Goal: Task Accomplishment & Management: Complete application form

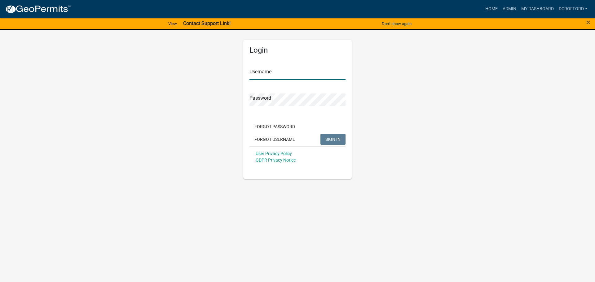
type input "dcrofford"
click at [337, 135] on button "SIGN IN" at bounding box center [332, 139] width 25 height 11
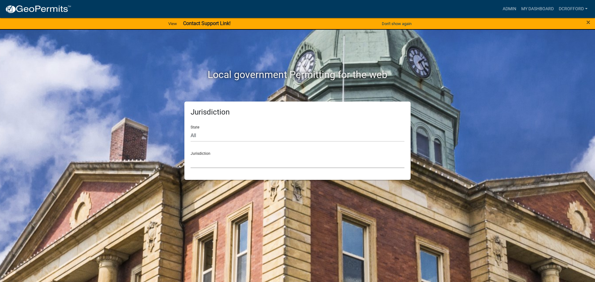
click at [242, 164] on select "[GEOGRAPHIC_DATA], [US_STATE] [GEOGRAPHIC_DATA], [US_STATE][PERSON_NAME][GEOGRA…" at bounding box center [297, 161] width 214 height 13
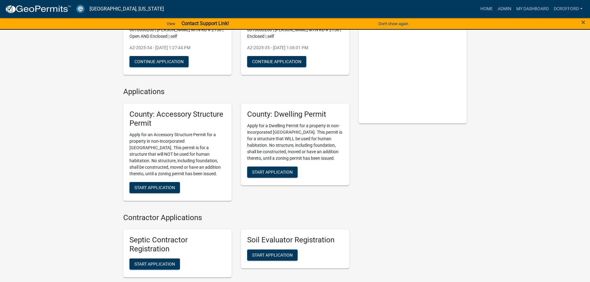
scroll to position [93, 0]
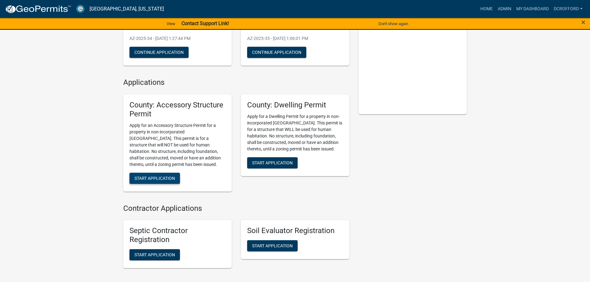
click at [152, 179] on span "Start Application" at bounding box center [154, 178] width 41 height 5
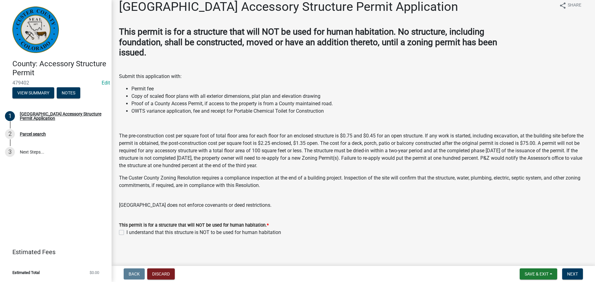
scroll to position [11, 0]
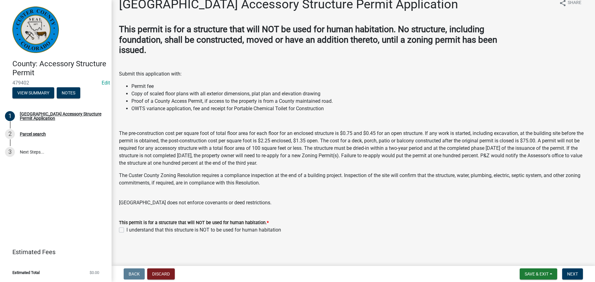
click at [126, 231] on label "I understand that this structure is NOT to be used for human habitation" at bounding box center [203, 229] width 155 height 7
click at [126, 230] on input "I understand that this structure is NOT to be used for human habitation" at bounding box center [128, 228] width 4 height 4
checkbox input "true"
click at [567, 276] on span "Next" at bounding box center [572, 274] width 11 height 5
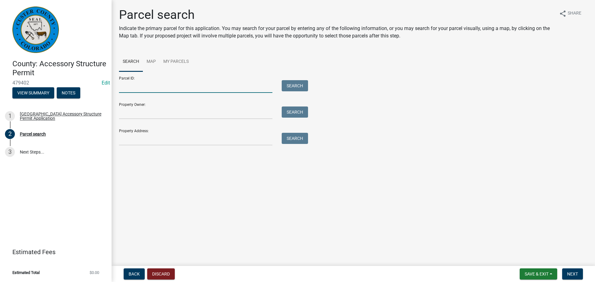
click at [144, 86] on input "Parcel ID:" at bounding box center [195, 86] width 153 height 13
type input "0010148861"
click at [294, 83] on button "Search" at bounding box center [295, 85] width 26 height 11
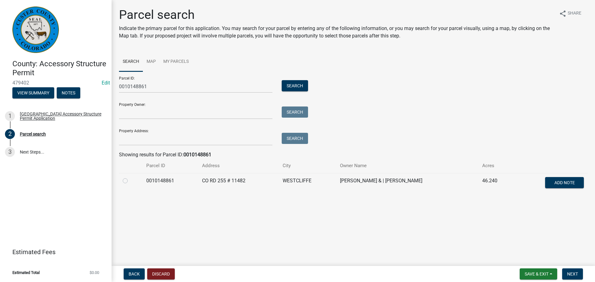
click at [130, 177] on label at bounding box center [130, 177] width 0 height 0
click at [130, 181] on input "radio" at bounding box center [132, 179] width 4 height 4
radio input "true"
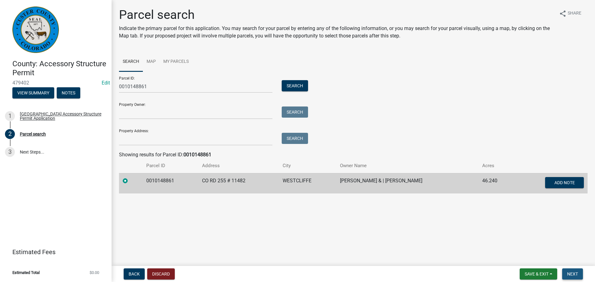
click at [574, 274] on span "Next" at bounding box center [572, 274] width 11 height 5
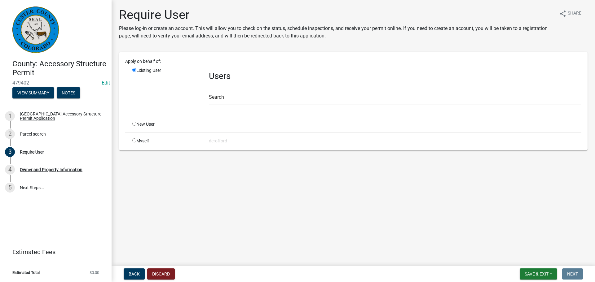
click at [133, 124] on input "radio" at bounding box center [134, 124] width 4 height 4
radio input "true"
radio input "false"
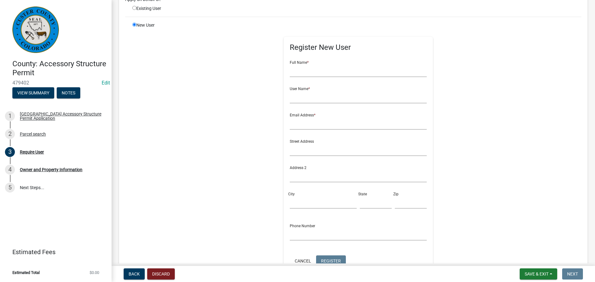
scroll to position [93, 0]
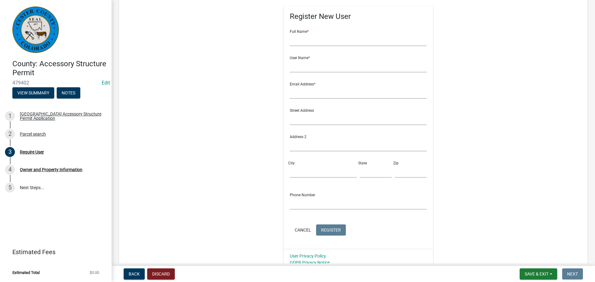
click at [144, 126] on div "New User" at bounding box center [166, 130] width 76 height 279
click at [166, 132] on div "New User" at bounding box center [166, 130] width 76 height 279
click at [290, 41] on input "text" at bounding box center [358, 39] width 137 height 13
type input "[PERSON_NAME] and [PERSON_NAME]"
click at [361, 68] on input "text" at bounding box center [358, 66] width 137 height 13
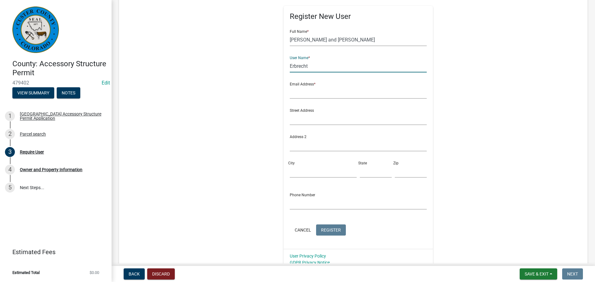
type input "Erbrecht"
click at [321, 94] on input "text" at bounding box center [358, 92] width 137 height 13
click at [322, 93] on input "text" at bounding box center [358, 92] width 137 height 13
click at [291, 91] on input "text" at bounding box center [358, 92] width 137 height 13
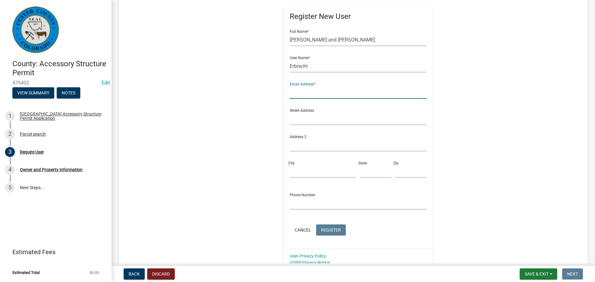
click at [290, 92] on input "text" at bounding box center [358, 92] width 137 height 13
click at [297, 121] on input "text" at bounding box center [358, 118] width 137 height 13
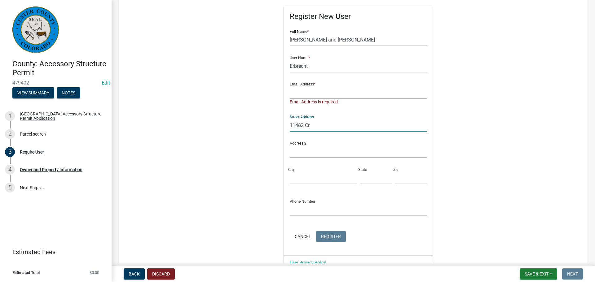
type input "11482 Cr"
click at [303, 89] on input "text" at bounding box center [358, 92] width 137 height 13
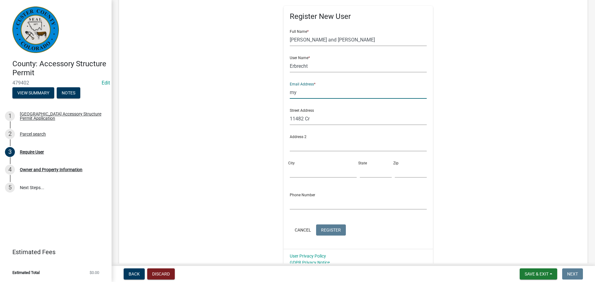
type input "m"
type input "[EMAIL_ADDRESS][DOMAIN_NAME]"
click at [325, 122] on input "11482 Cr" at bounding box center [358, 118] width 137 height 13
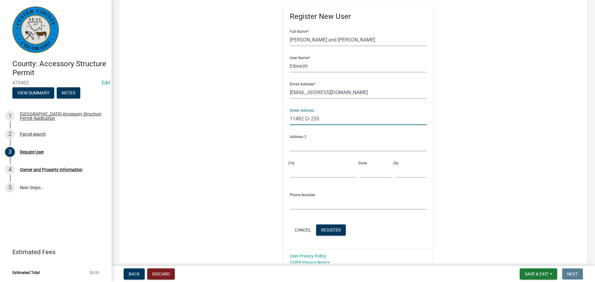
type input "11482 Cr 255"
click at [296, 168] on input "City" at bounding box center [323, 171] width 67 height 13
type input "[GEOGRAPHIC_DATA]"
type input "CO"
type input "81252"
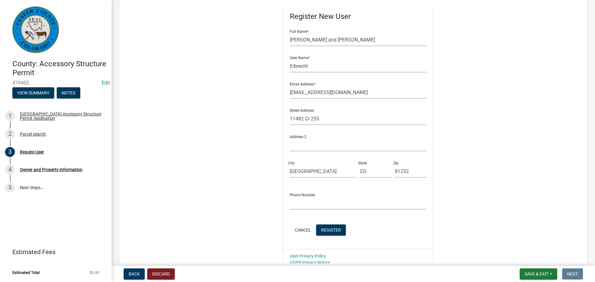
click at [285, 203] on div "Register New User Full Name * [PERSON_NAME] and [PERSON_NAME] User Name * [PERS…" at bounding box center [358, 127] width 150 height 243
click at [290, 204] on input "text" at bounding box center [358, 203] width 137 height 13
click at [292, 203] on input "text" at bounding box center [358, 203] width 137 height 13
type input "7197830919"
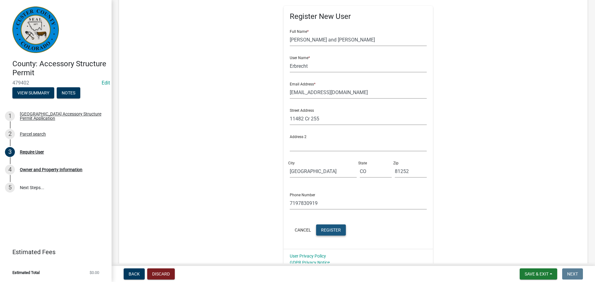
click at [330, 232] on span "Register" at bounding box center [331, 229] width 20 height 5
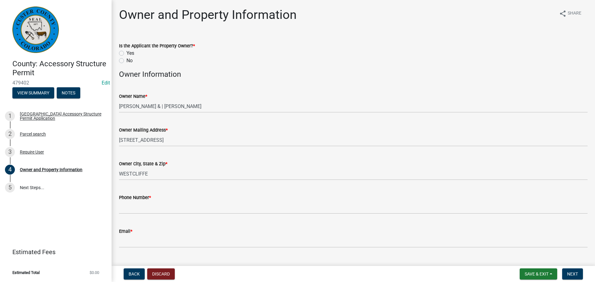
click at [126, 53] on label "Yes" at bounding box center [130, 53] width 8 height 7
click at [126, 53] on input "Yes" at bounding box center [128, 52] width 4 height 4
radio input "true"
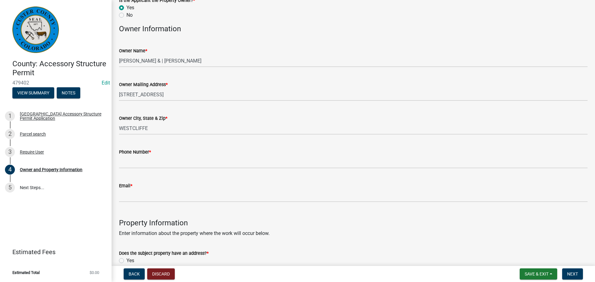
scroll to position [62, 0]
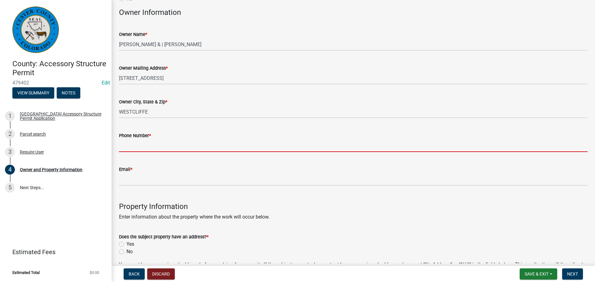
click at [143, 143] on input "Phone Number *" at bounding box center [353, 145] width 468 height 13
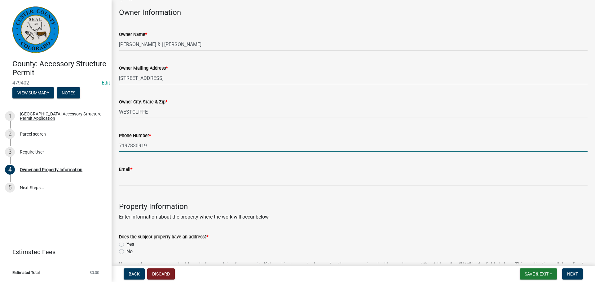
scroll to position [124, 0]
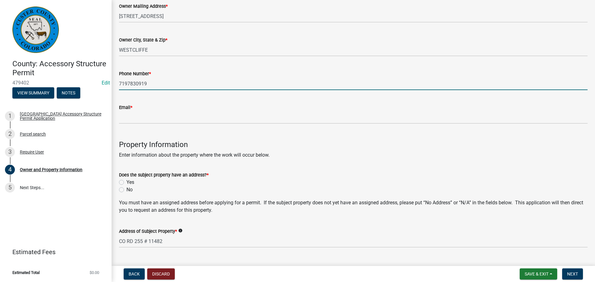
type input "7197830919"
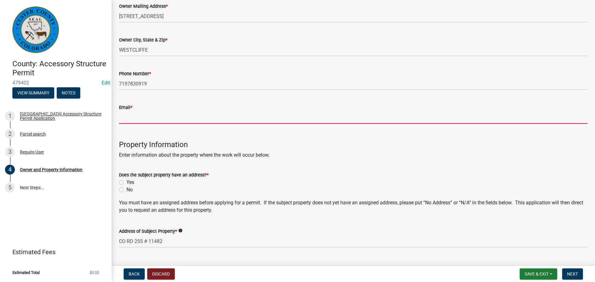
click at [129, 119] on input "Email *" at bounding box center [353, 117] width 468 height 13
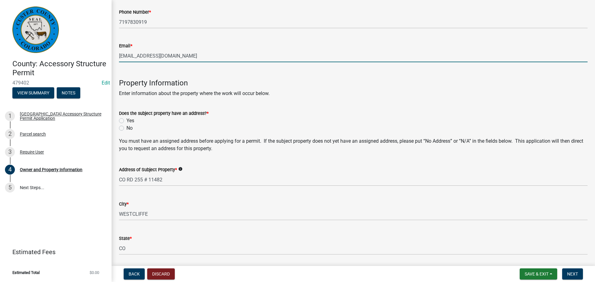
scroll to position [186, 0]
type input "[EMAIL_ADDRESS][DOMAIN_NAME]"
click at [126, 121] on label "Yes" at bounding box center [130, 120] width 8 height 7
click at [126, 121] on input "Yes" at bounding box center [128, 119] width 4 height 4
radio input "true"
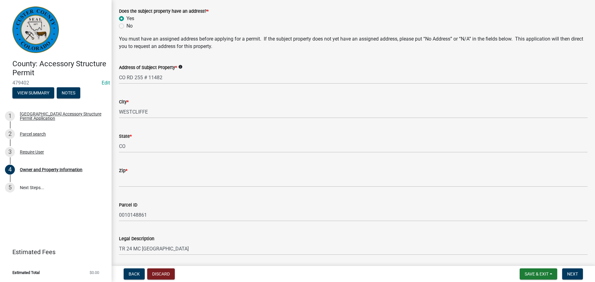
scroll to position [310, 0]
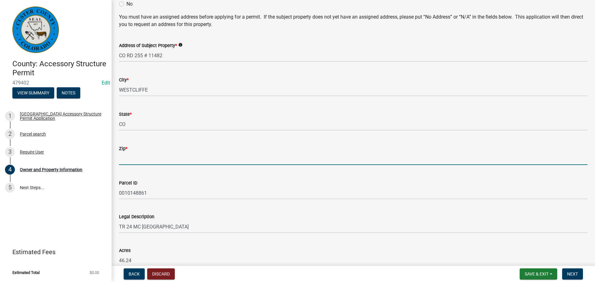
click at [137, 159] on input "Zip *" at bounding box center [353, 158] width 468 height 13
type input "81252"
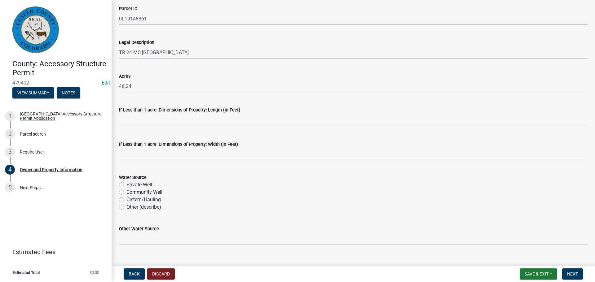
scroll to position [495, 0]
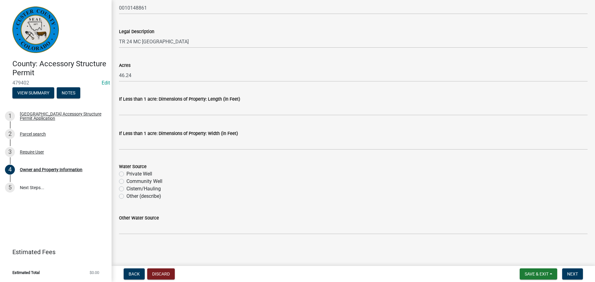
click at [126, 174] on label "Private Well" at bounding box center [139, 173] width 26 height 7
click at [126, 174] on input "Private Well" at bounding box center [128, 172] width 4 height 4
radio input "true"
click at [569, 275] on span "Next" at bounding box center [572, 274] width 11 height 5
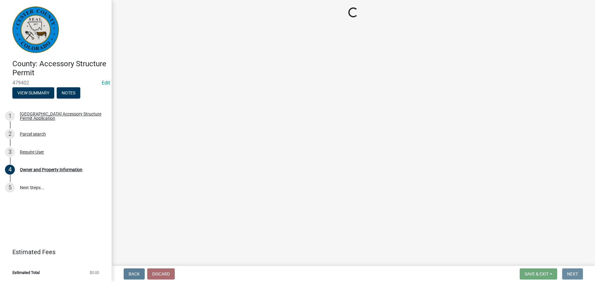
scroll to position [0, 0]
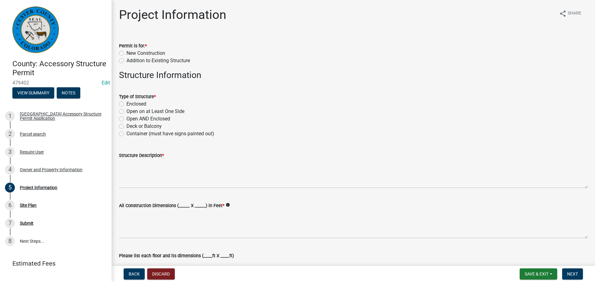
click at [126, 62] on label "Addition to Existing Structure" at bounding box center [157, 60] width 63 height 7
click at [126, 61] on input "Addition to Existing Structure" at bounding box center [128, 59] width 4 height 4
radio input "true"
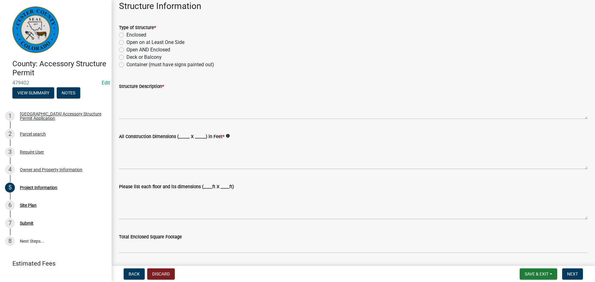
scroll to position [93, 0]
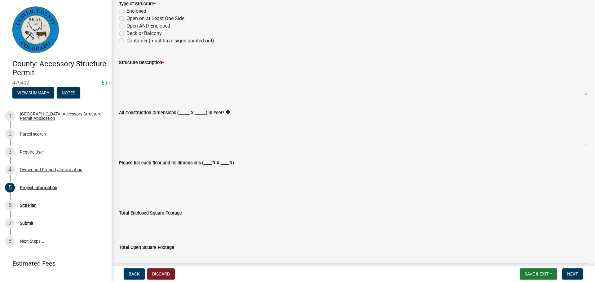
click at [126, 20] on label "Open on at Least One Side" at bounding box center [155, 18] width 58 height 7
click at [126, 19] on input "Open on at Least One Side" at bounding box center [128, 17] width 4 height 4
radio input "true"
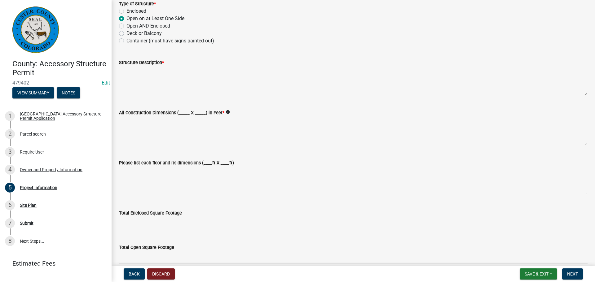
click at [186, 90] on textarea "Structure Description *" at bounding box center [353, 80] width 468 height 29
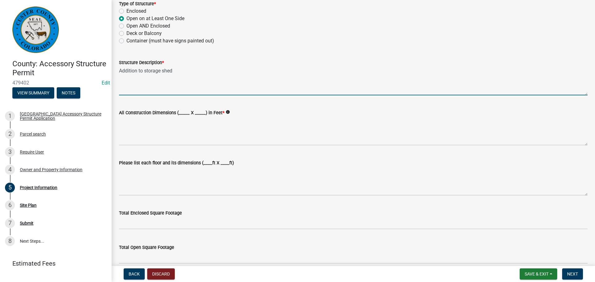
scroll to position [124, 0]
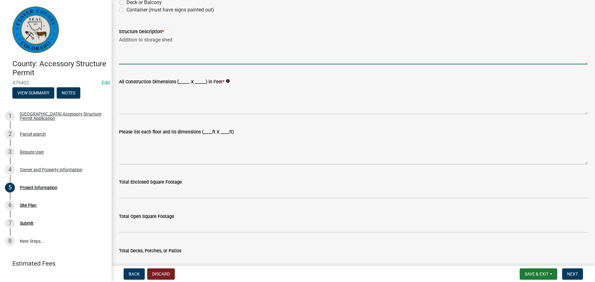
type textarea "Addition to storage shed"
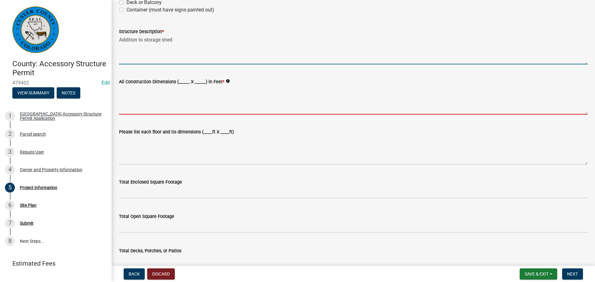
click at [189, 106] on textarea "All Construction Dimensions (_____ X _____) in Feet *" at bounding box center [353, 99] width 468 height 29
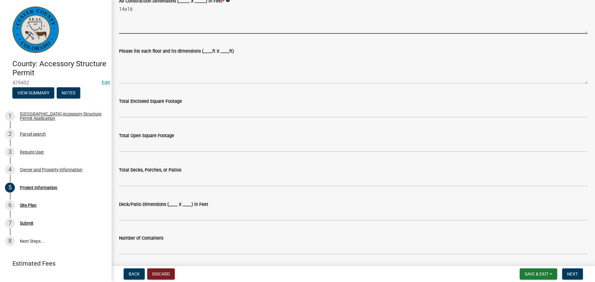
scroll to position [217, 0]
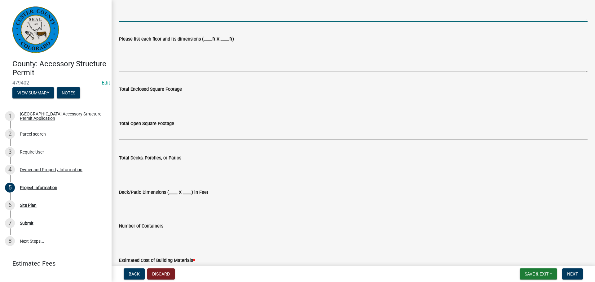
type textarea "14x16"
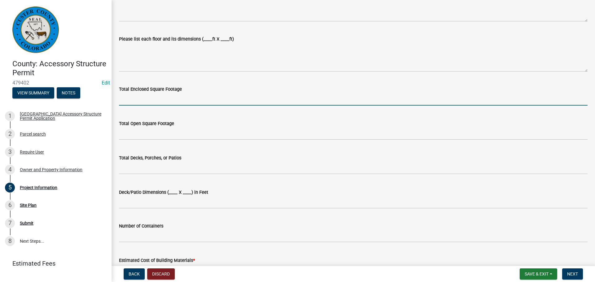
click at [181, 101] on input "text" at bounding box center [353, 99] width 468 height 13
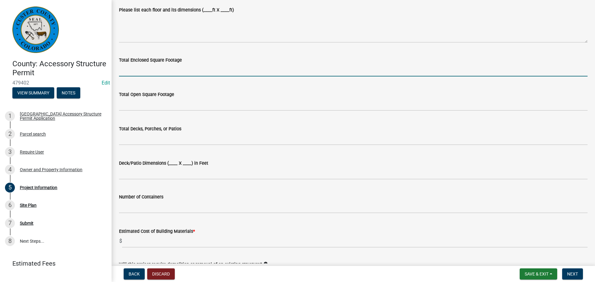
scroll to position [248, 0]
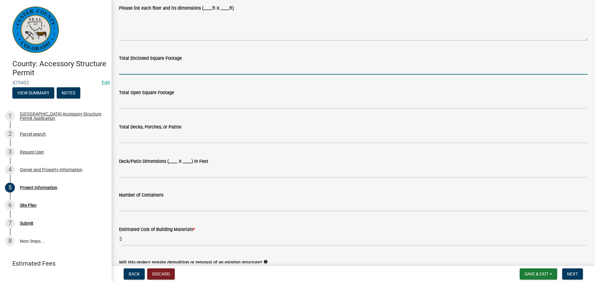
click at [141, 71] on input "text" at bounding box center [353, 68] width 468 height 13
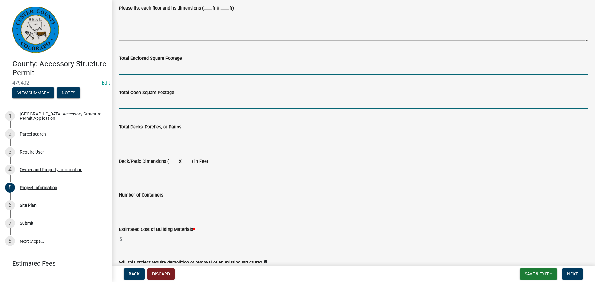
click at [128, 102] on input "text" at bounding box center [353, 102] width 468 height 13
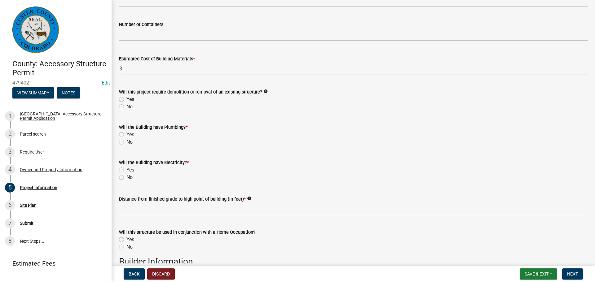
scroll to position [434, 0]
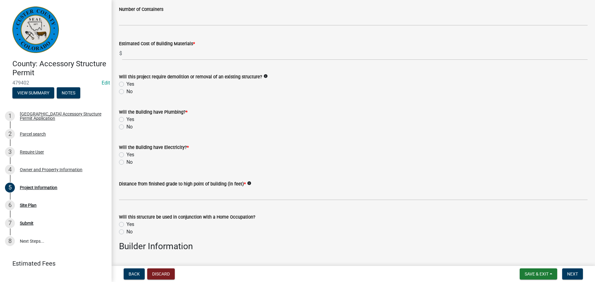
type input "224"
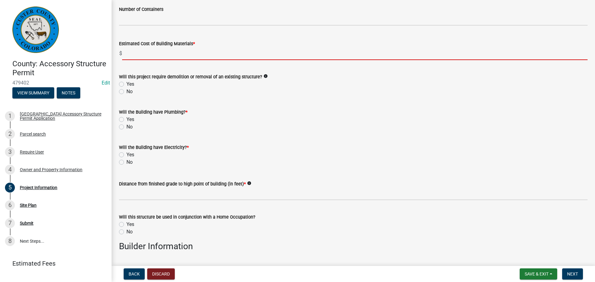
click at [133, 55] on input "text" at bounding box center [354, 53] width 465 height 13
click at [179, 57] on input "text" at bounding box center [354, 53] width 465 height 13
click at [183, 50] on input "text" at bounding box center [354, 53] width 465 height 13
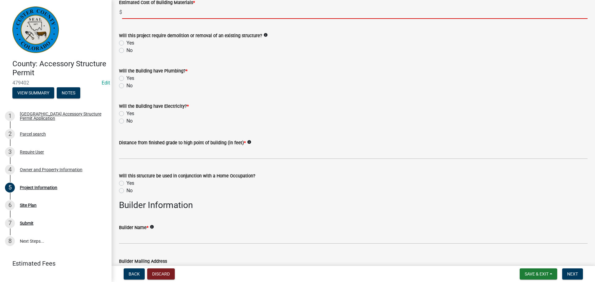
scroll to position [465, 0]
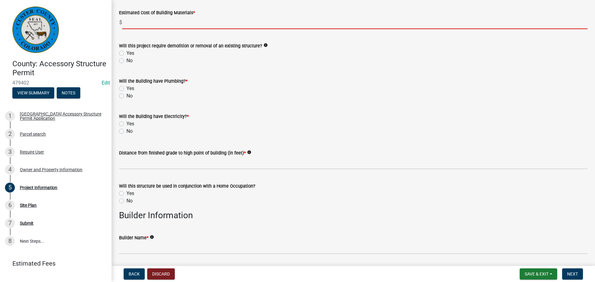
click at [162, 24] on input "text" at bounding box center [354, 22] width 465 height 13
click at [239, 18] on input "text" at bounding box center [354, 22] width 465 height 13
click at [268, 44] on wm-data-entity-input-list "Permit is for: * New Construction Addition to Existing Structure Structure Info…" at bounding box center [353, 135] width 468 height 1131
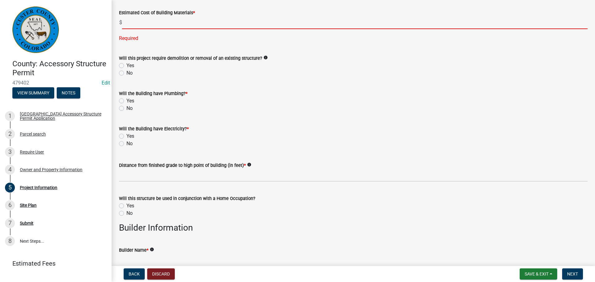
click at [220, 26] on input "text" at bounding box center [354, 22] width 465 height 13
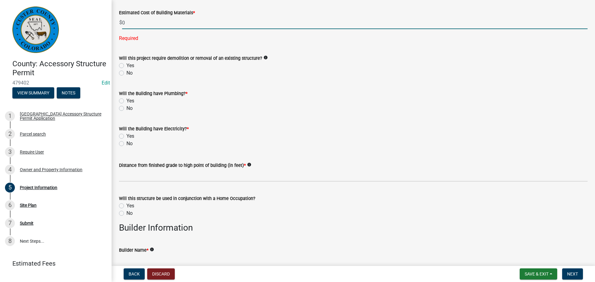
click at [220, 26] on input "0" at bounding box center [354, 22] width 465 height 13
type input "0"
click at [120, 71] on wm-data-entity-input-list "Permit is for: * New Construction Addition to Existing Structure Structure Info…" at bounding box center [353, 141] width 468 height 1143
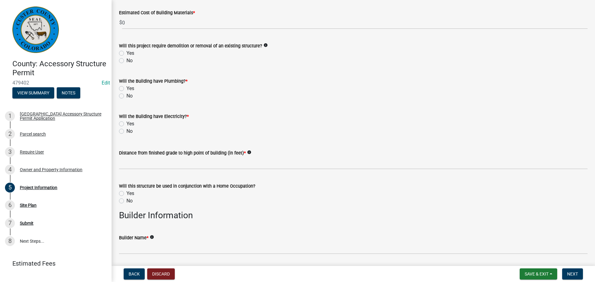
click at [124, 62] on div "No" at bounding box center [353, 60] width 468 height 7
drag, startPoint x: 122, startPoint y: 61, endPoint x: 123, endPoint y: 65, distance: 3.5
click at [126, 61] on label "No" at bounding box center [129, 60] width 6 height 7
click at [126, 61] on input "No" at bounding box center [128, 59] width 4 height 4
radio input "true"
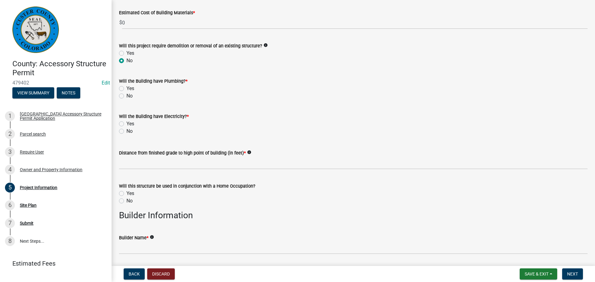
click at [120, 93] on div "No" at bounding box center [353, 95] width 468 height 7
click at [126, 96] on label "No" at bounding box center [129, 95] width 6 height 7
click at [126, 96] on input "No" at bounding box center [128, 94] width 4 height 4
radio input "true"
click at [126, 132] on label "No" at bounding box center [129, 131] width 6 height 7
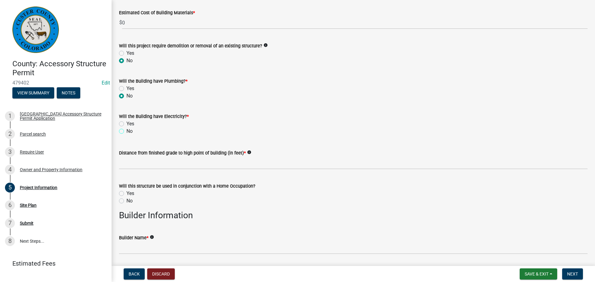
click at [126, 132] on input "No" at bounding box center [128, 130] width 4 height 4
radio input "true"
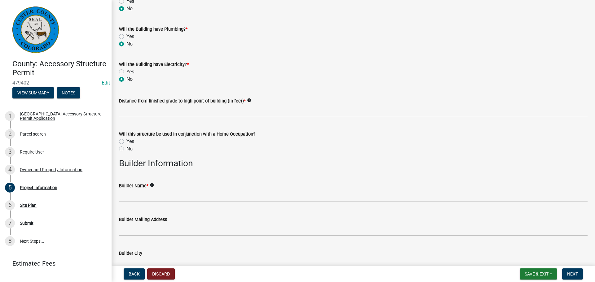
scroll to position [526, 0]
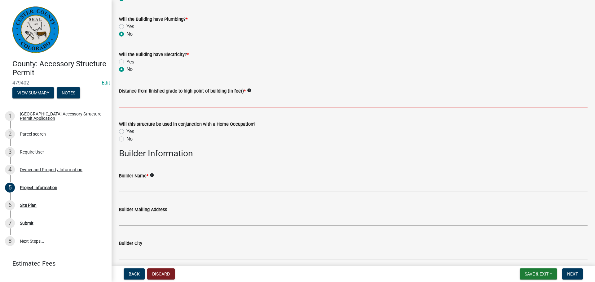
click at [206, 101] on input "text" at bounding box center [353, 101] width 468 height 13
click at [143, 94] on div "Distance from finished grade to high point of building (in feet) * info" at bounding box center [353, 90] width 468 height 7
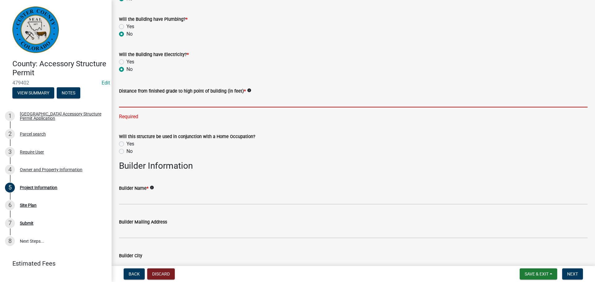
click at [143, 101] on input "text" at bounding box center [353, 101] width 468 height 13
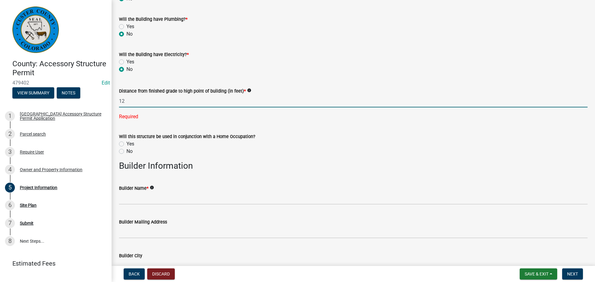
click at [146, 99] on input "12" at bounding box center [353, 101] width 468 height 13
type input "12"
drag, startPoint x: 121, startPoint y: 152, endPoint x: 151, endPoint y: 152, distance: 30.3
click at [121, 152] on wm-data-entity-input-list "Permit is for: * New Construction Addition to Existing Structure Structure Info…" at bounding box center [353, 79] width 468 height 1143
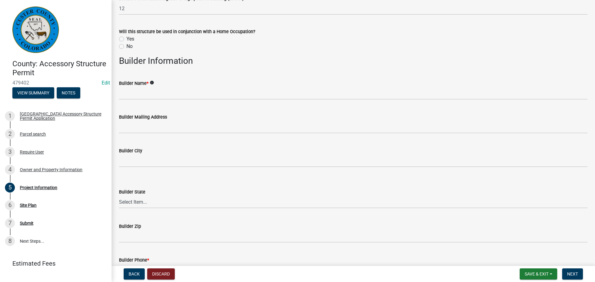
scroll to position [619, 0]
click at [126, 47] on label "No" at bounding box center [129, 45] width 6 height 7
click at [126, 46] on input "No" at bounding box center [128, 44] width 4 height 4
radio input "true"
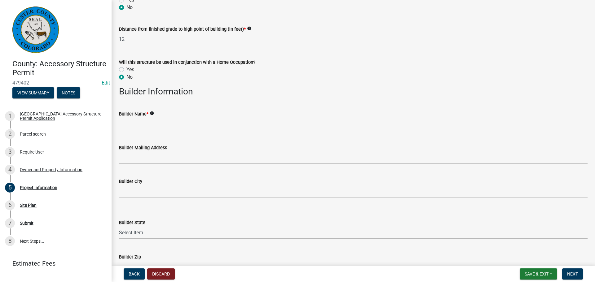
scroll to position [681, 0]
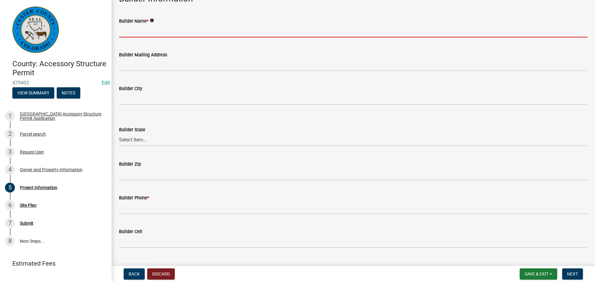
click at [182, 33] on input "Builder Name *" at bounding box center [353, 31] width 468 height 13
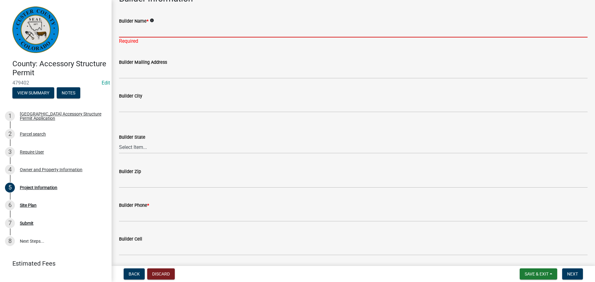
click at [181, 28] on input "Builder Name *" at bounding box center [353, 31] width 468 height 13
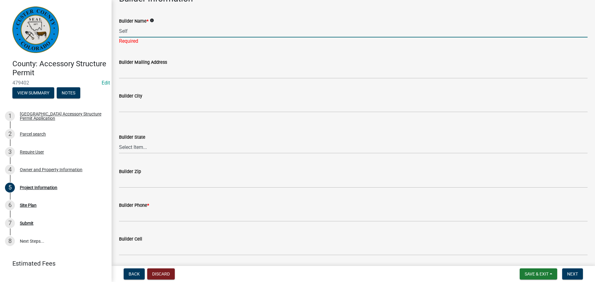
click at [181, 28] on input "Self" at bounding box center [353, 31] width 468 height 13
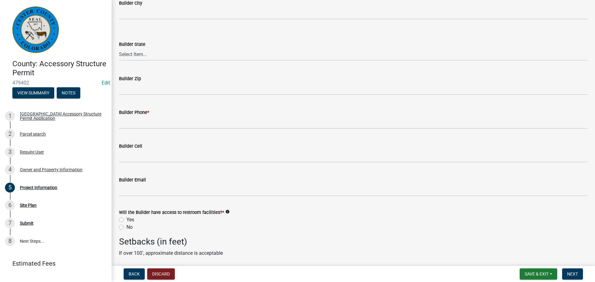
type input "Self"
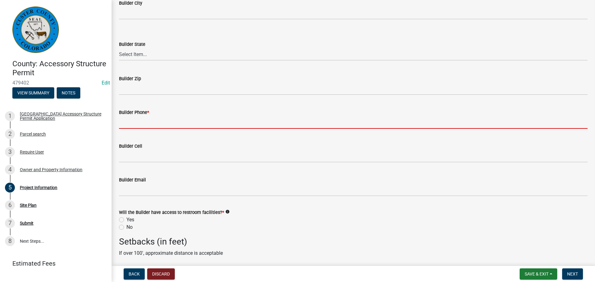
click at [162, 123] on input "Builder Phone *" at bounding box center [353, 122] width 468 height 13
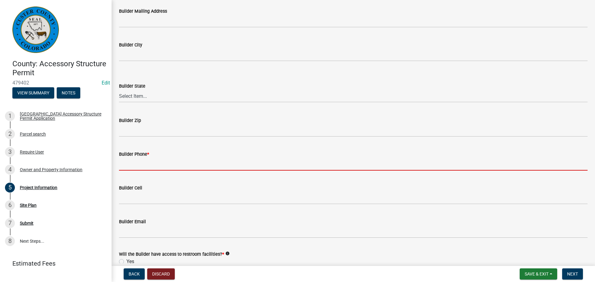
scroll to position [736, 0]
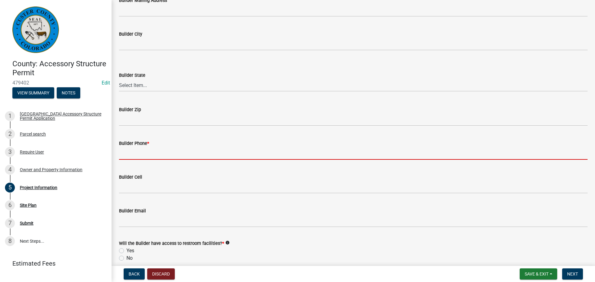
click at [253, 154] on input "Builder Phone *" at bounding box center [353, 153] width 468 height 13
click at [250, 149] on input "Builder Phone *" at bounding box center [353, 153] width 468 height 13
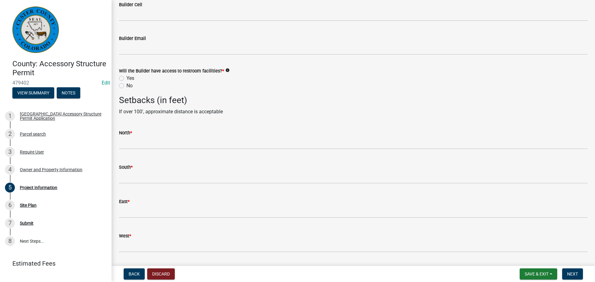
scroll to position [926, 0]
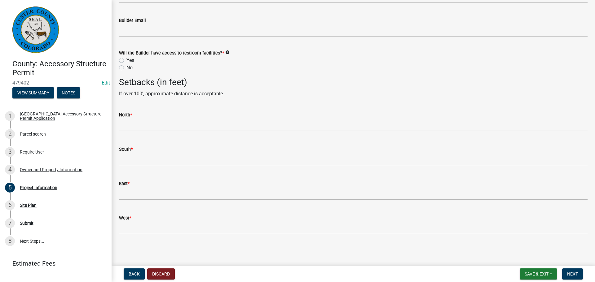
type input "7197830919"
click at [126, 60] on label "Yes" at bounding box center [130, 60] width 8 height 7
click at [126, 60] on input "Yes" at bounding box center [128, 59] width 4 height 4
radio input "true"
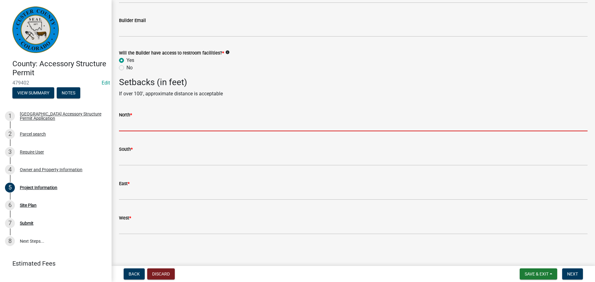
click at [227, 125] on input "text" at bounding box center [353, 125] width 468 height 13
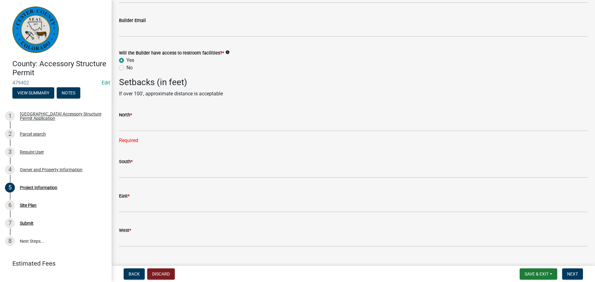
click at [152, 117] on div "North *" at bounding box center [353, 114] width 468 height 7
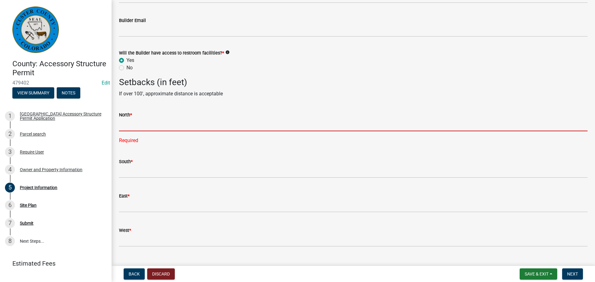
click at [153, 122] on input "text" at bounding box center [353, 125] width 468 height 13
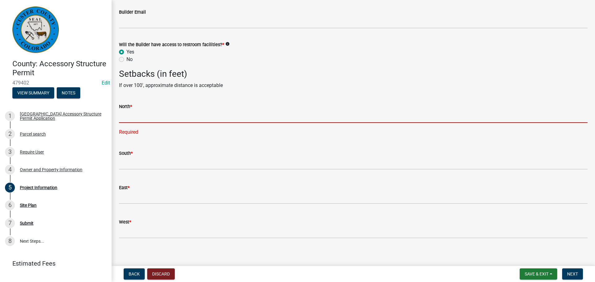
scroll to position [939, 0]
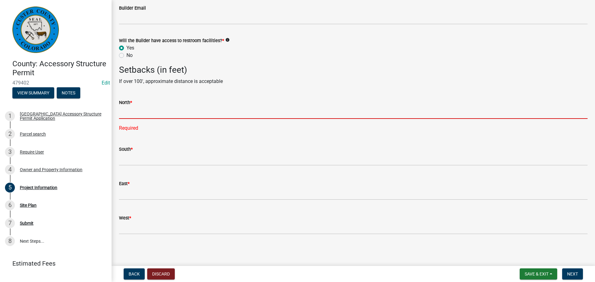
click at [150, 112] on input "text" at bounding box center [353, 112] width 468 height 13
click at [141, 115] on input "text" at bounding box center [353, 112] width 468 height 13
click at [136, 114] on input "text" at bounding box center [353, 112] width 468 height 13
drag, startPoint x: 136, startPoint y: 114, endPoint x: 138, endPoint y: 111, distance: 3.9
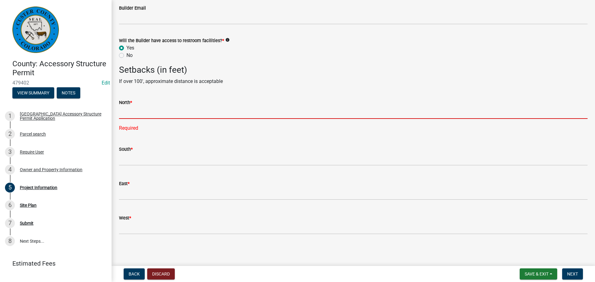
click at [137, 111] on input "text" at bounding box center [353, 112] width 468 height 13
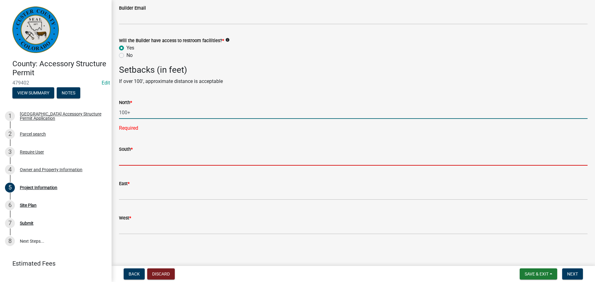
type input "100"
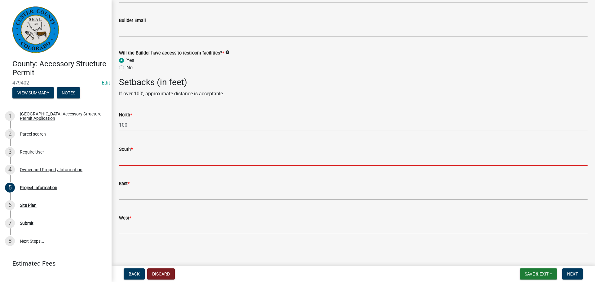
drag, startPoint x: 138, startPoint y: 158, endPoint x: 133, endPoint y: 153, distance: 7.3
click at [138, 158] on input "text" at bounding box center [353, 159] width 468 height 13
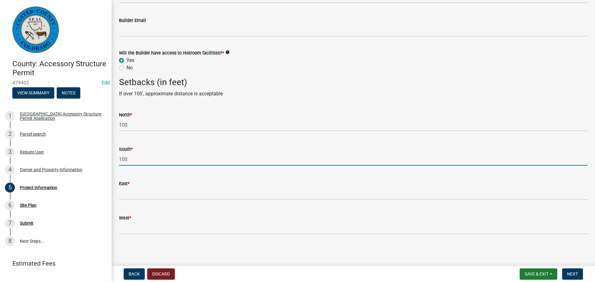
type input "100"
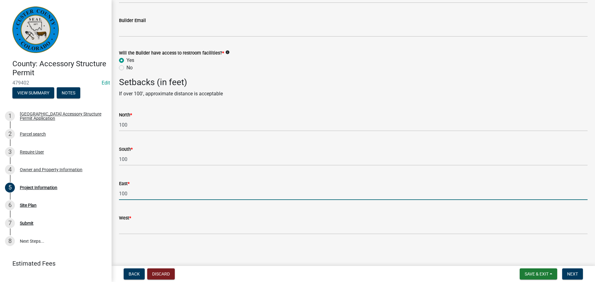
type input "100"
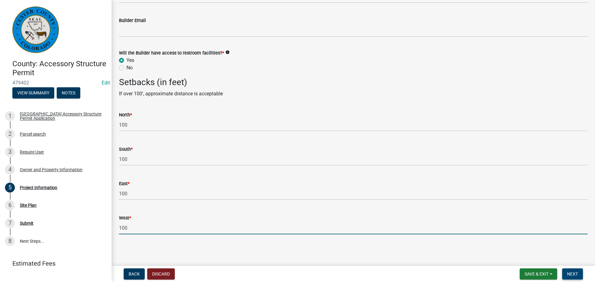
type input "100"
click at [577, 274] on span "Next" at bounding box center [572, 274] width 11 height 5
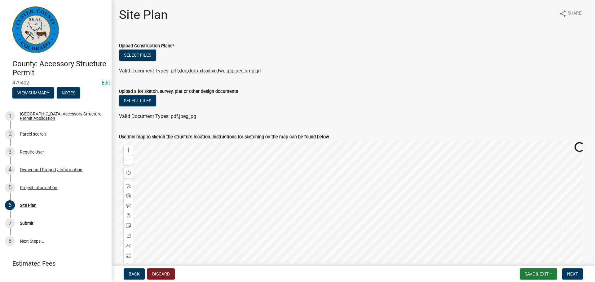
click at [366, 54] on div "Select files" at bounding box center [353, 56] width 468 height 13
click at [143, 53] on button "Select files" at bounding box center [137, 55] width 37 height 11
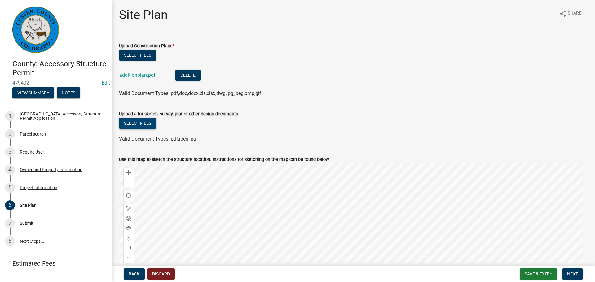
click at [137, 126] on button "Select files" at bounding box center [137, 123] width 37 height 11
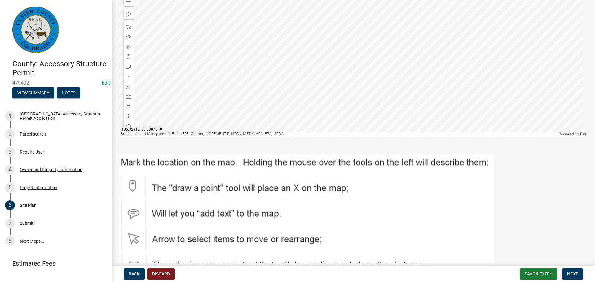
scroll to position [245, 0]
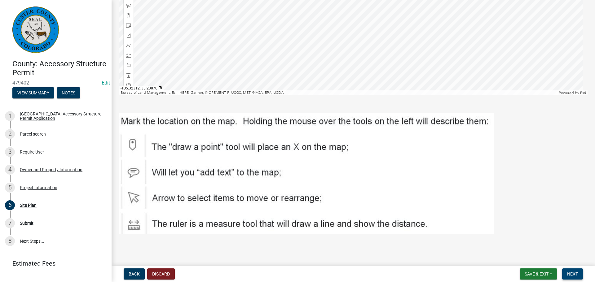
click at [573, 273] on span "Next" at bounding box center [572, 274] width 11 height 5
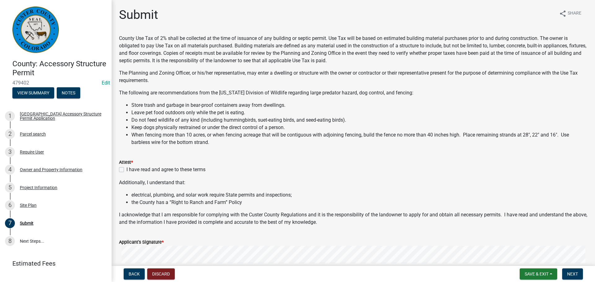
click at [126, 170] on label "I have read and agree to these terms" at bounding box center [165, 169] width 79 height 7
click at [126, 170] on input "I have read and agree to these terms" at bounding box center [128, 168] width 4 height 4
checkbox input "true"
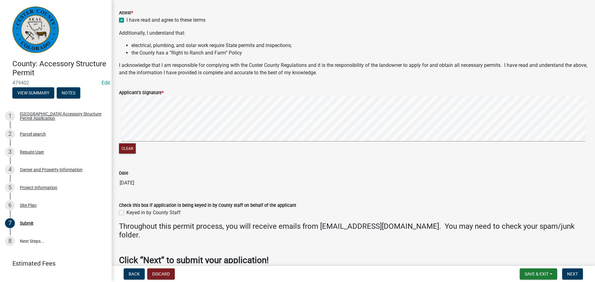
scroll to position [181, 0]
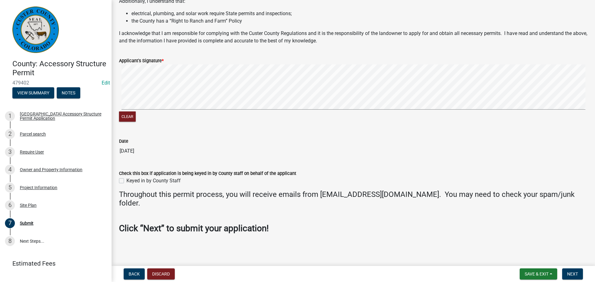
click at [123, 177] on div "Keyed in by County Staff" at bounding box center [353, 180] width 468 height 7
click at [126, 181] on label "Keyed in by County Staff" at bounding box center [153, 180] width 54 height 7
click at [126, 181] on input "Keyed in by County Staff" at bounding box center [128, 179] width 4 height 4
checkbox input "true"
click at [570, 273] on span "Next" at bounding box center [572, 274] width 11 height 5
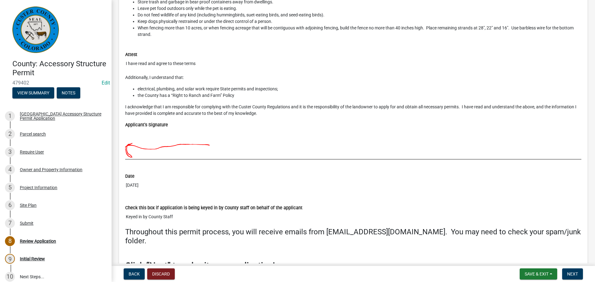
scroll to position [2785, 0]
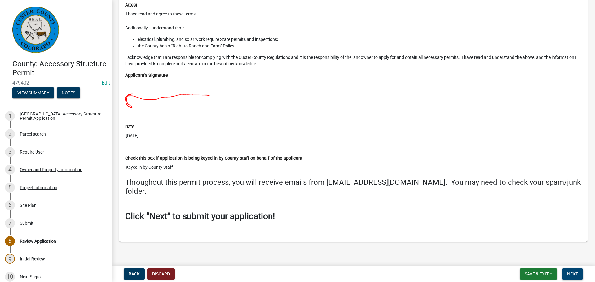
click at [571, 272] on span "Next" at bounding box center [572, 274] width 11 height 5
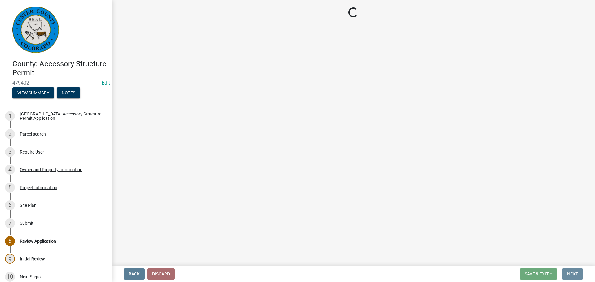
scroll to position [0, 0]
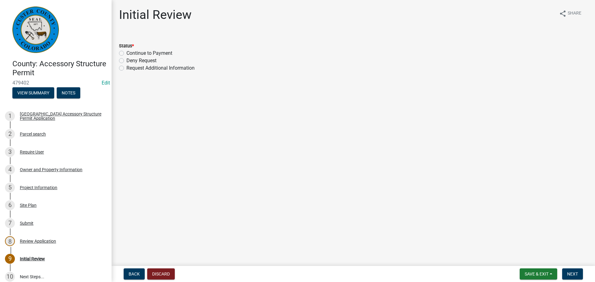
click at [126, 54] on label "Continue to Payment" at bounding box center [149, 53] width 46 height 7
click at [126, 54] on input "Continue to Payment" at bounding box center [128, 52] width 4 height 4
radio input "true"
click at [571, 273] on span "Next" at bounding box center [572, 274] width 11 height 5
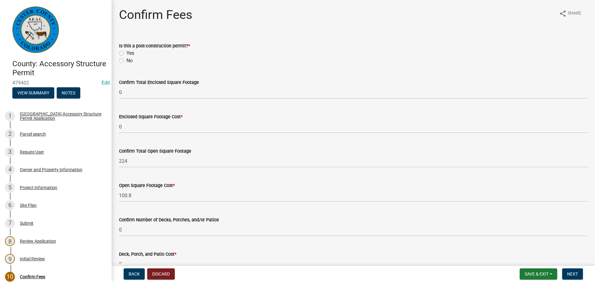
click at [126, 61] on label "No" at bounding box center [129, 60] width 6 height 7
click at [126, 61] on input "No" at bounding box center [128, 59] width 4 height 4
radio input "true"
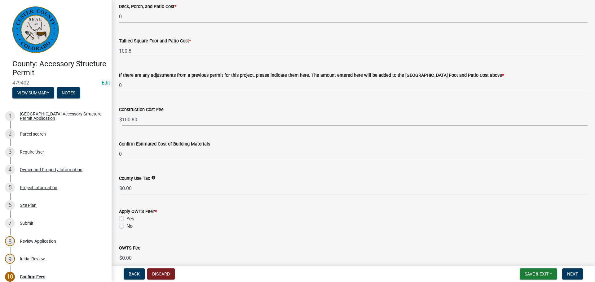
scroll to position [278, 0]
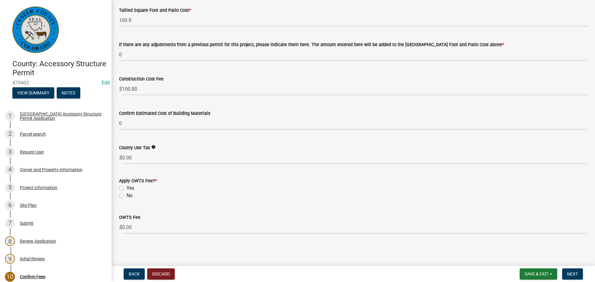
click at [126, 194] on label "No" at bounding box center [129, 195] width 6 height 7
click at [126, 194] on input "No" at bounding box center [128, 194] width 4 height 4
radio input "true"
click at [573, 273] on span "Next" at bounding box center [572, 274] width 11 height 5
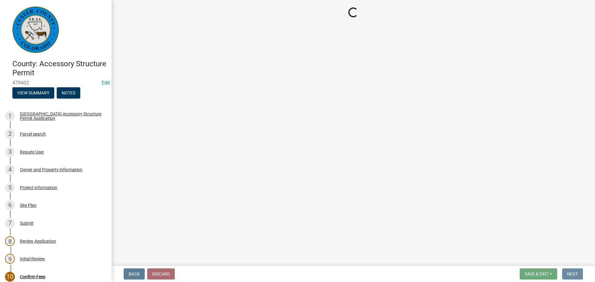
scroll to position [0, 0]
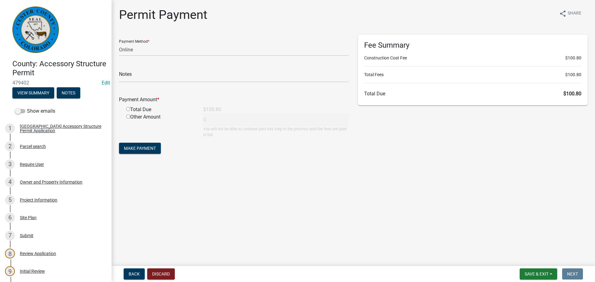
click at [203, 155] on form "Payment Method * Credit Card POS Check Cash Online Notes Payment Amount * Total…" at bounding box center [233, 95] width 229 height 121
click at [336, 177] on main "Permit Payment share Share Payment Method * Credit Card POS Check Cash Online N…" at bounding box center [352, 132] width 483 height 264
click at [181, 47] on select "Credit Card POS Check Cash Online" at bounding box center [233, 49] width 229 height 13
select select "1: 0"
click at [119, 43] on select "Credit Card POS Check Cash Online" at bounding box center [233, 49] width 229 height 13
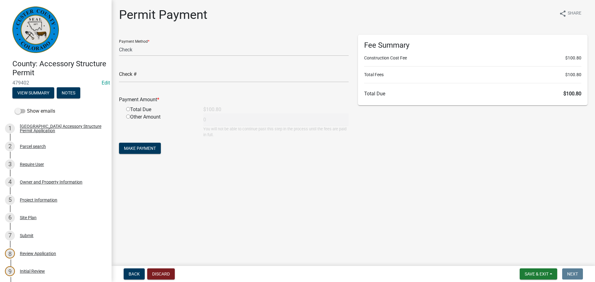
click at [128, 109] on input "radio" at bounding box center [128, 109] width 4 height 4
radio input "true"
type input "100.8"
click at [153, 77] on input "text" at bounding box center [233, 76] width 229 height 13
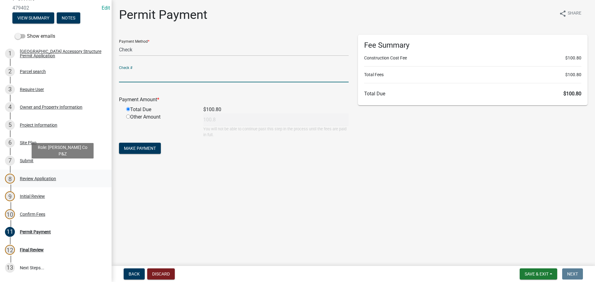
scroll to position [124, 0]
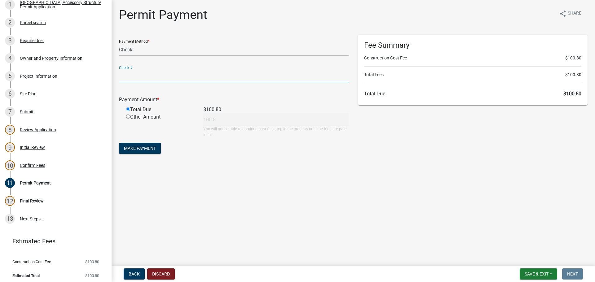
click at [152, 75] on input "text" at bounding box center [233, 76] width 229 height 13
click at [169, 75] on input "text" at bounding box center [233, 76] width 229 height 13
click at [177, 75] on input "text" at bounding box center [233, 76] width 229 height 13
type input "2746"
click at [141, 148] on span "Make Payment" at bounding box center [140, 148] width 32 height 5
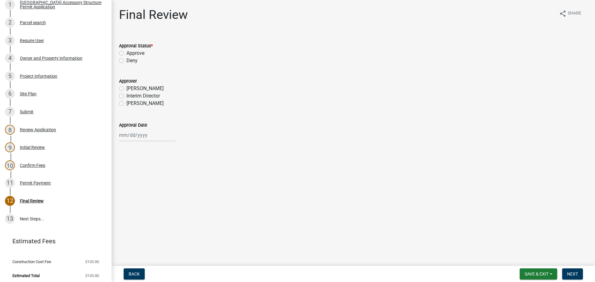
click at [126, 53] on label "Approve" at bounding box center [135, 53] width 18 height 7
click at [126, 53] on input "Approve" at bounding box center [128, 52] width 4 height 4
radio input "true"
click at [126, 103] on label "[PERSON_NAME]" at bounding box center [144, 103] width 37 height 7
click at [126, 103] on input "[PERSON_NAME]" at bounding box center [128, 102] width 4 height 4
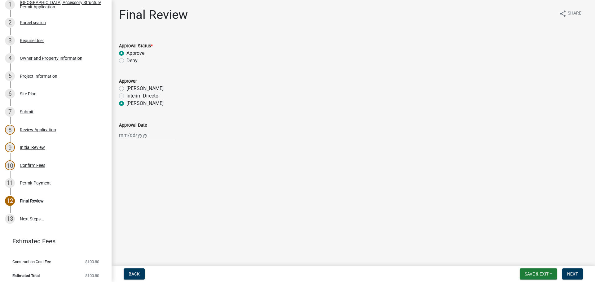
radio input "true"
click at [139, 141] on div at bounding box center [147, 135] width 57 height 13
select select "9"
select select "2025"
click at [142, 133] on input "Approval Date" at bounding box center [147, 135] width 57 height 13
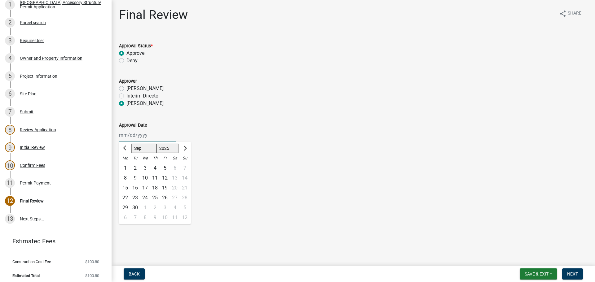
click at [129, 138] on input "Approval Date" at bounding box center [147, 135] width 57 height 13
click at [135, 188] on div "16" at bounding box center [135, 188] width 10 height 10
type input "[DATE]"
click at [578, 276] on button "Next" at bounding box center [572, 273] width 21 height 11
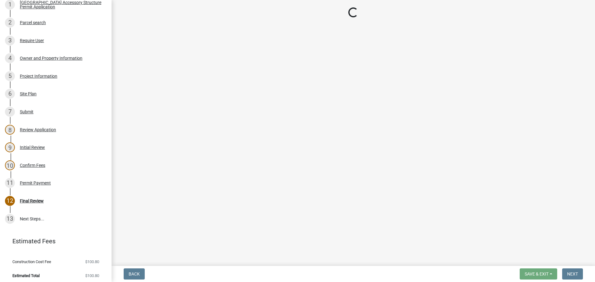
select select "cd09b013-b94f-4524-a046-a3f04ce1867e"
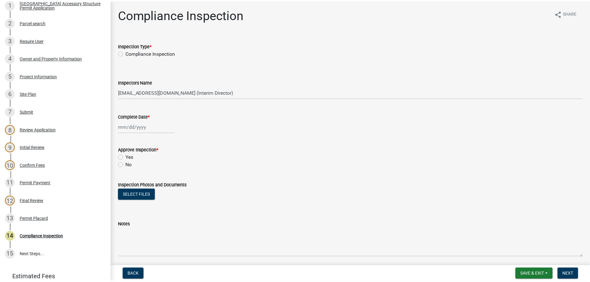
scroll to position [159, 0]
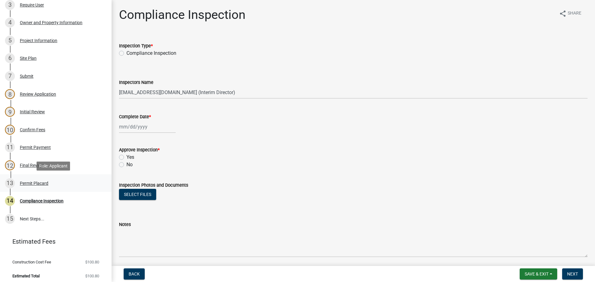
click at [37, 183] on div "Permit Placard" at bounding box center [34, 183] width 28 height 4
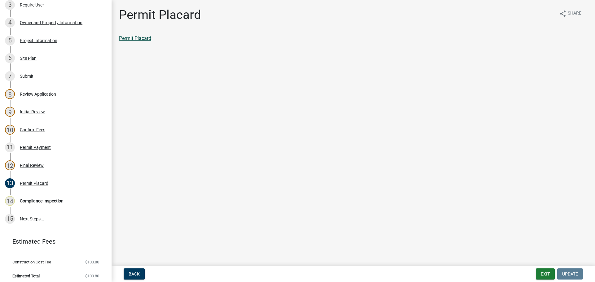
click at [137, 37] on link "Permit Placard" at bounding box center [135, 38] width 32 height 6
click at [37, 148] on div "Permit Payment" at bounding box center [35, 147] width 31 height 4
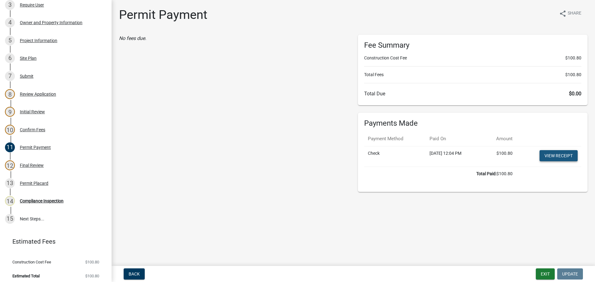
click at [552, 158] on link "View receipt" at bounding box center [558, 155] width 38 height 11
click at [547, 274] on button "Exit" at bounding box center [544, 273] width 19 height 11
